Goal: Information Seeking & Learning: Find specific fact

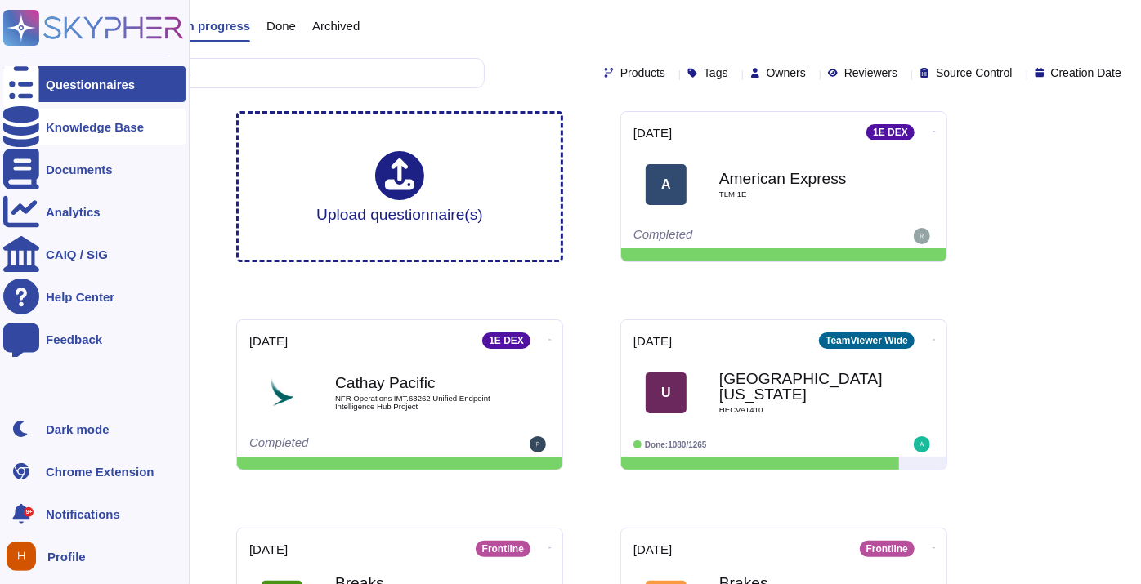
click at [62, 124] on div "Knowledge Base" at bounding box center [95, 127] width 98 height 12
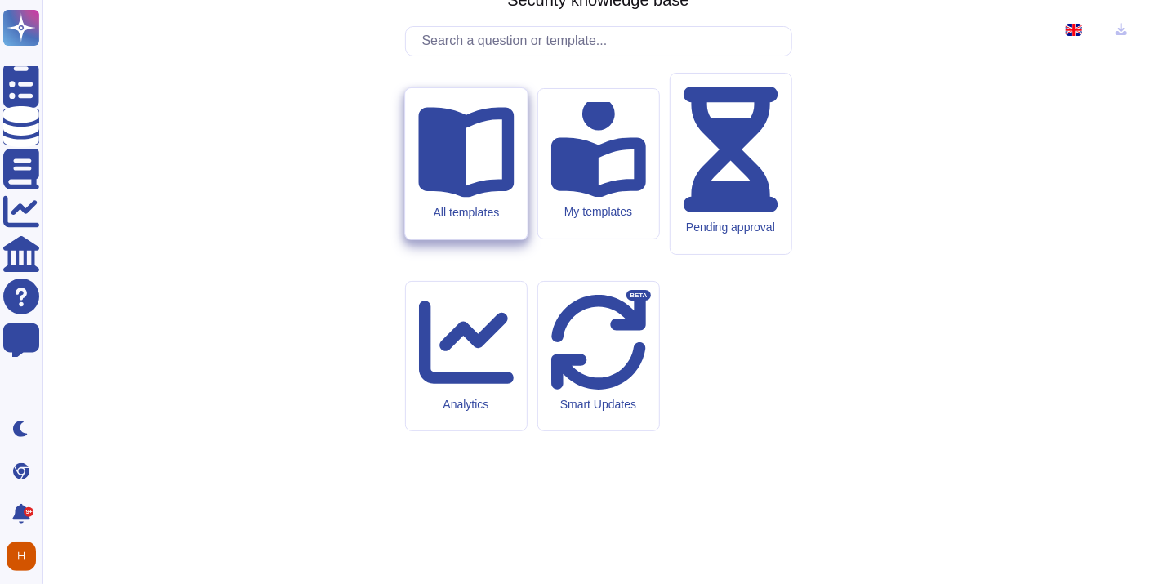
click at [462, 199] on icon at bounding box center [466, 153] width 96 height 91
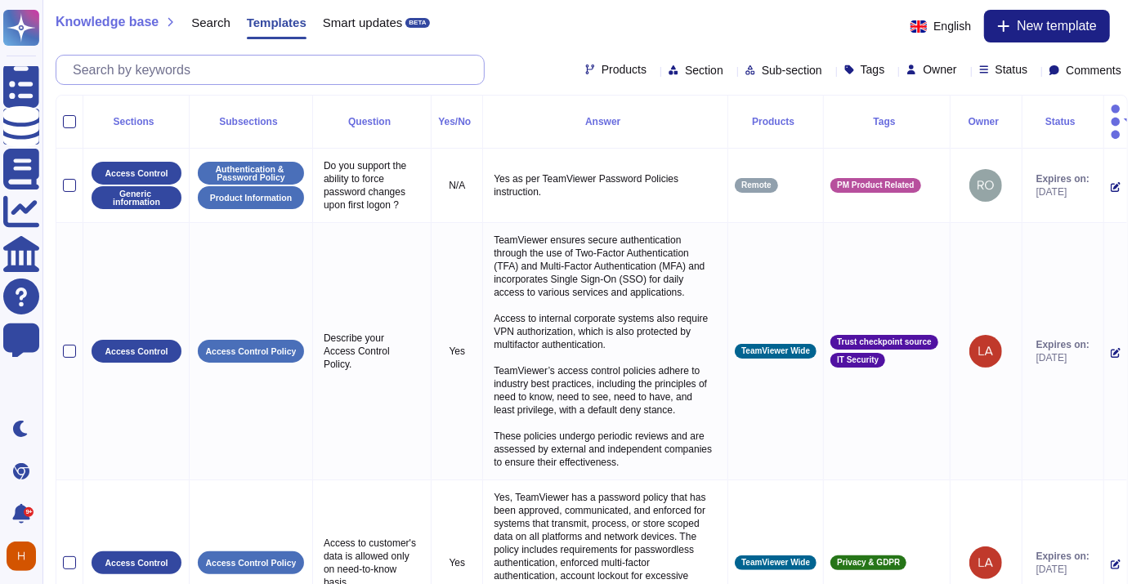
click at [258, 74] on input "text" at bounding box center [274, 70] width 419 height 29
click at [200, 30] on div "Search" at bounding box center [203, 26] width 56 height 33
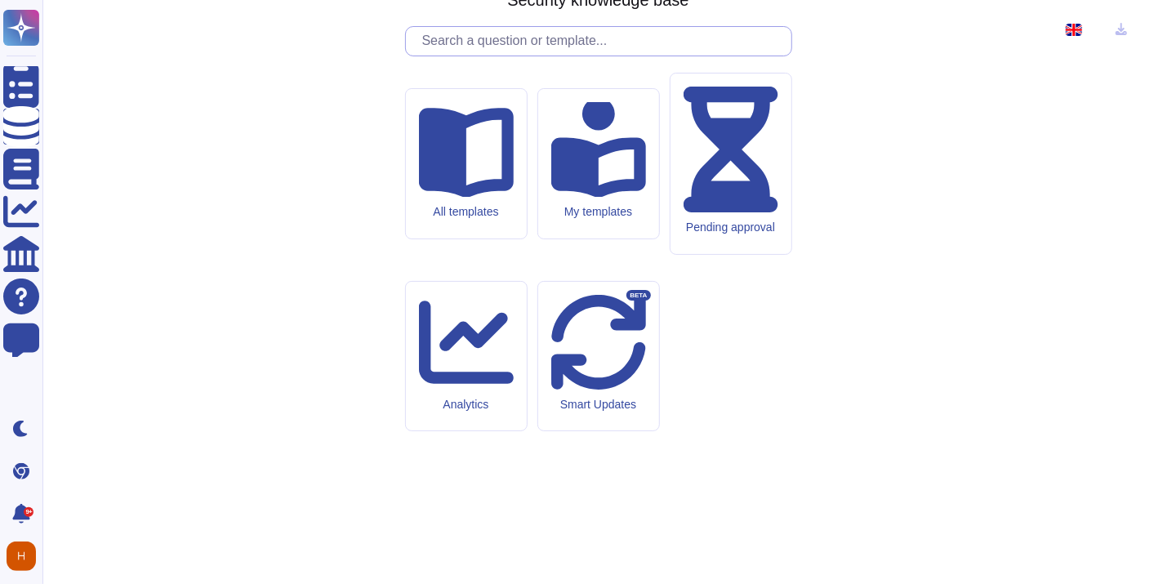
click at [587, 56] on input "text" at bounding box center [602, 41] width 377 height 29
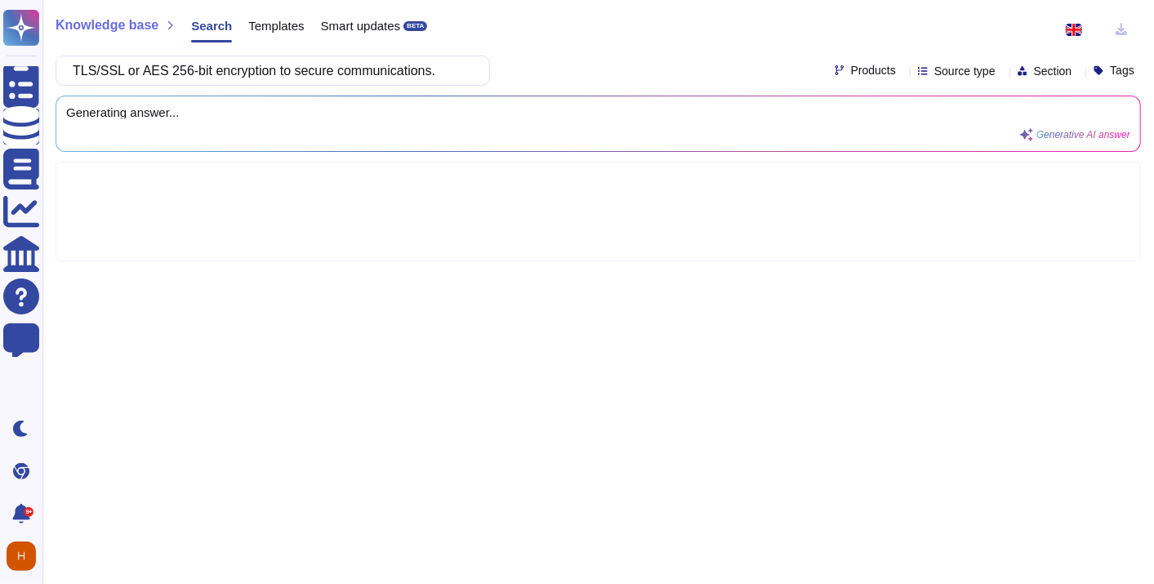
click at [857, 60] on div "TLS/SSL or AES 256-bit encryption to secure communications. Products Source typ…" at bounding box center [599, 71] width 1086 height 30
click at [874, 76] on div "Products" at bounding box center [869, 71] width 68 height 13
click at [903, 72] on icon at bounding box center [903, 72] width 0 height 0
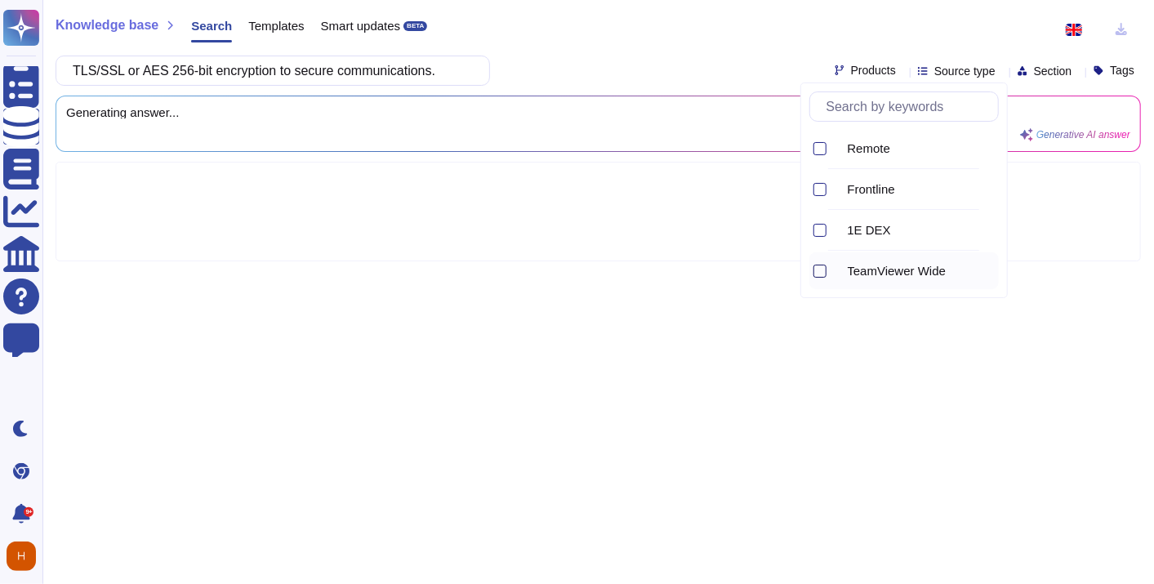
click at [824, 267] on div at bounding box center [820, 271] width 13 height 13
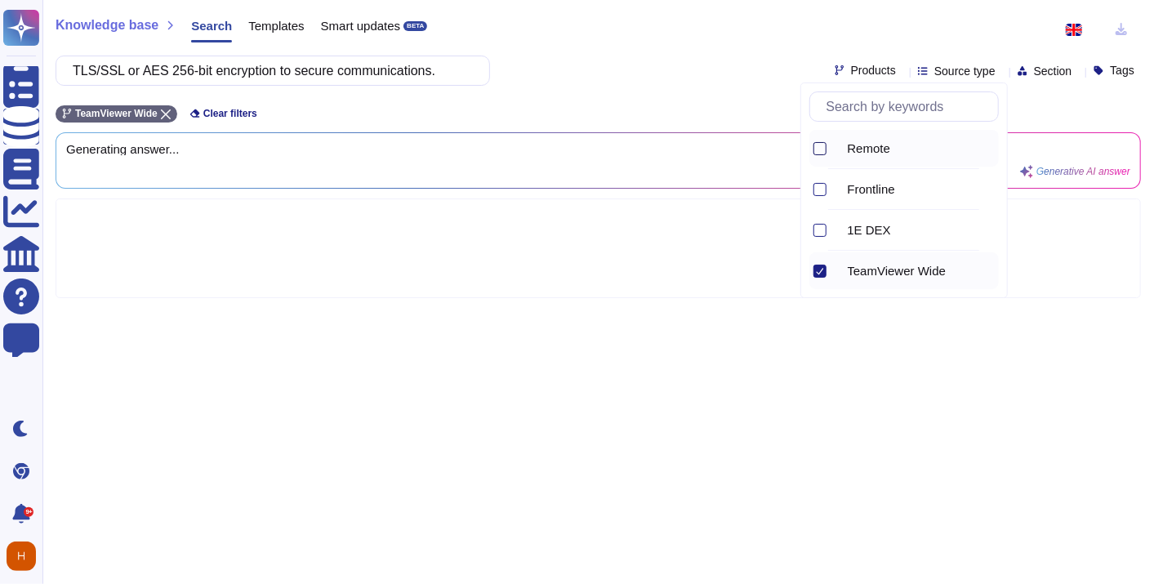
click at [821, 148] on div at bounding box center [820, 148] width 13 height 13
click at [703, 69] on div "TLS/SSL or AES 256-bit encryption to secure communications. Products Source typ…" at bounding box center [599, 71] width 1086 height 30
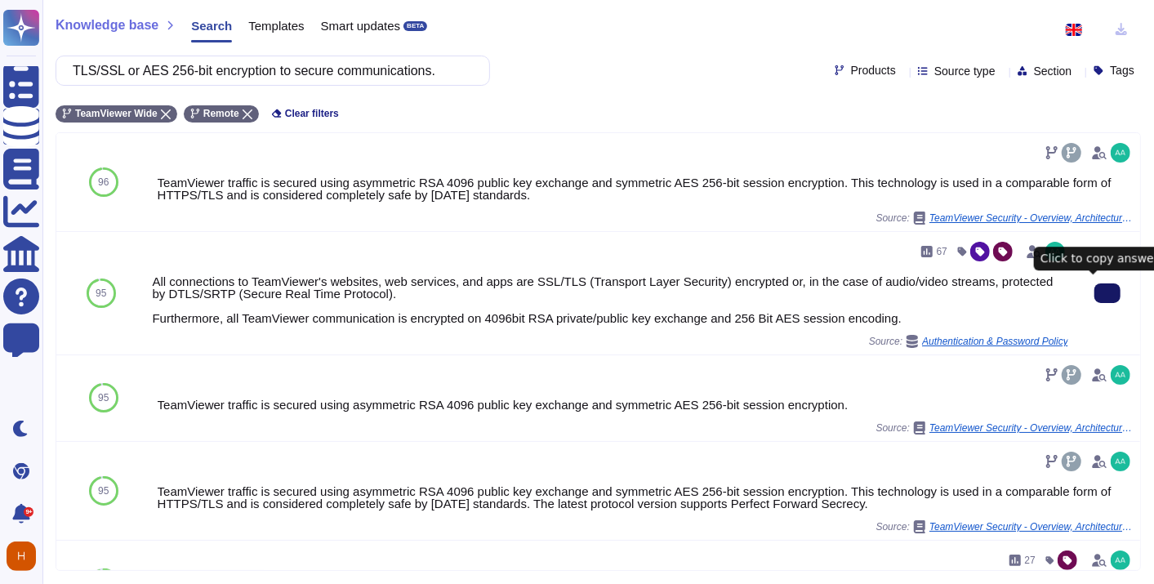
click at [1095, 284] on button at bounding box center [1108, 294] width 26 height 20
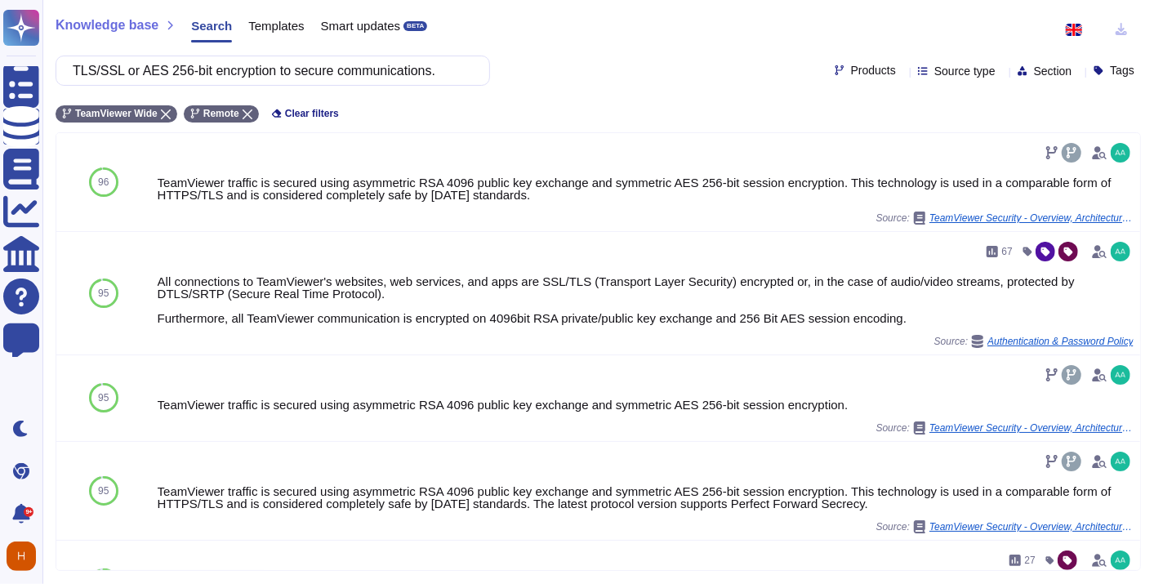
click at [373, 85] on div "Knowledge base Search Templates Smart updates BETA TLS/SSL or AES 256-bit encry…" at bounding box center [598, 292] width 1112 height 584
click at [375, 76] on input "TLS/SSL or AES 256-bit encryption to secure communications." at bounding box center [269, 70] width 409 height 29
paste input "Logs of connections, actions performed, session duration, identitie"
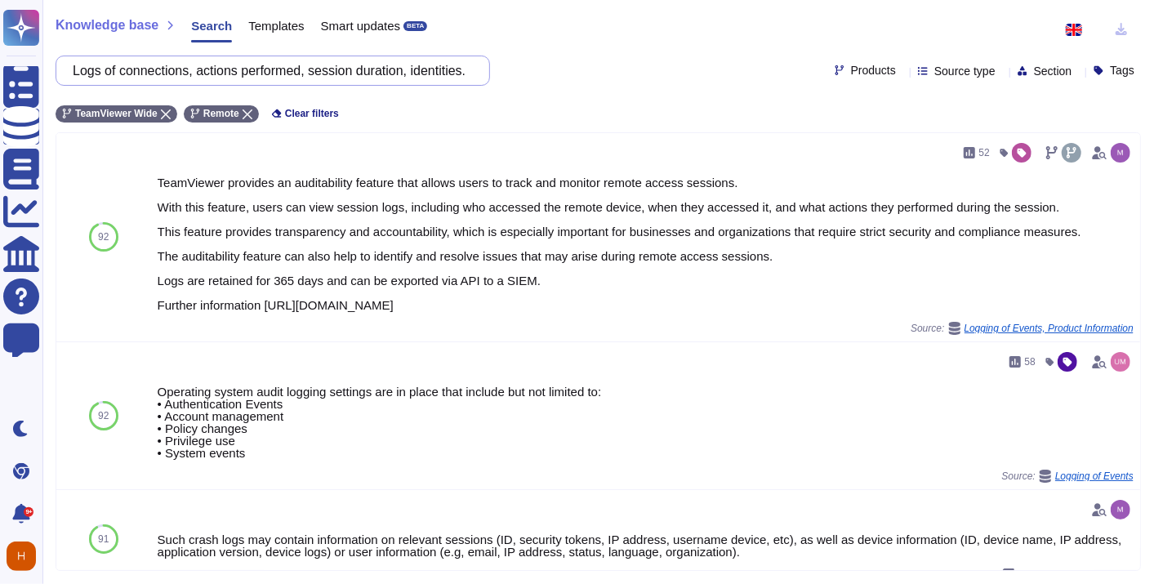
click at [369, 67] on input "Logs of connections, actions performed, session duration, identities." at bounding box center [269, 70] width 409 height 29
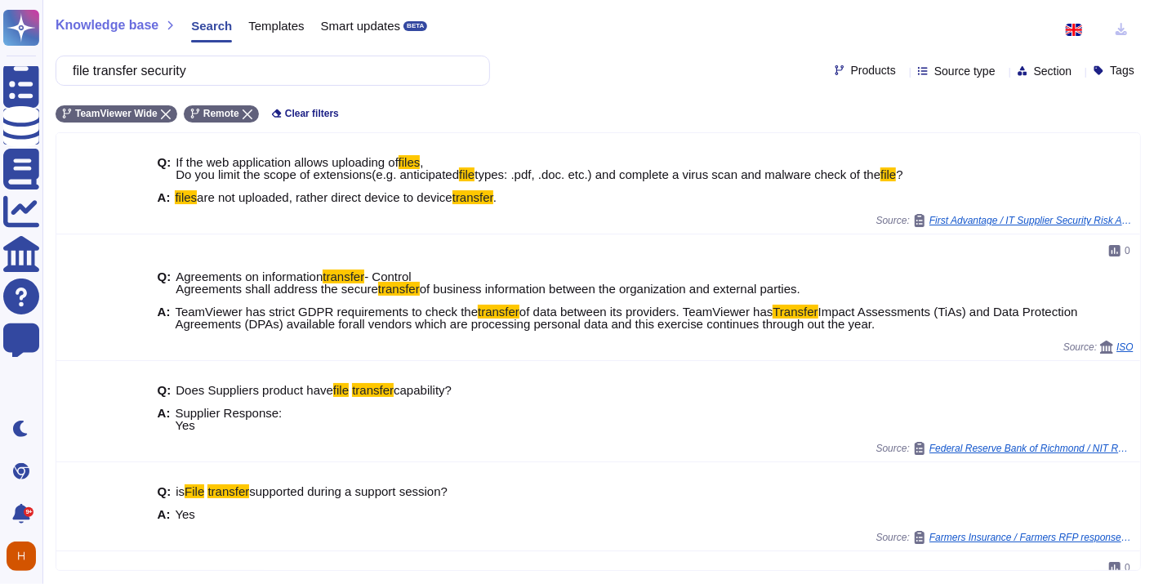
type input "file transfer security"
